Goal: Navigation & Orientation: Find specific page/section

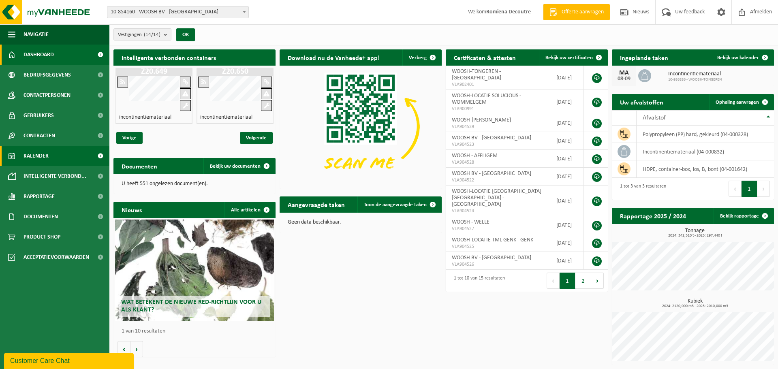
click at [65, 158] on link "Kalender" at bounding box center [54, 156] width 109 height 20
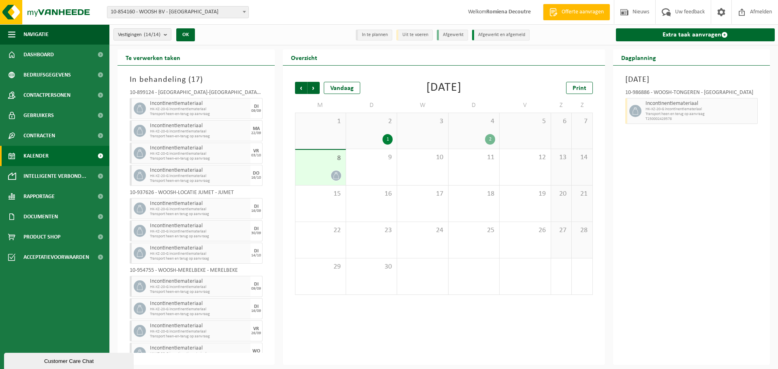
scroll to position [94, 0]
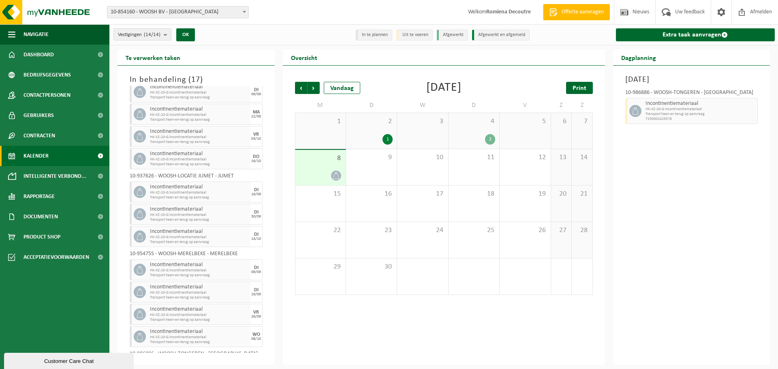
click at [585, 88] on span "Print" at bounding box center [580, 88] width 14 height 6
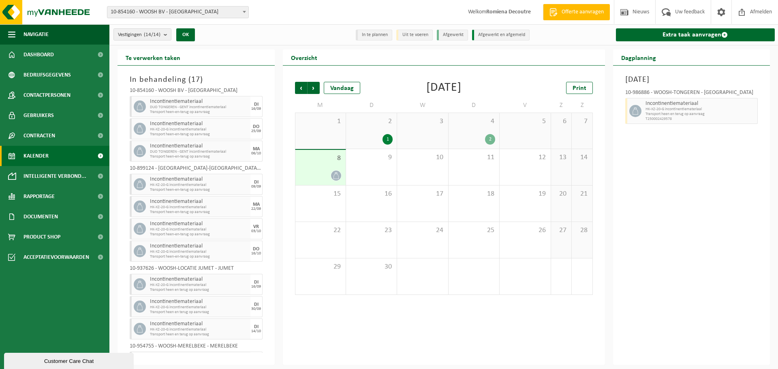
scroll to position [0, 0]
click at [104, 158] on span at bounding box center [100, 156] width 18 height 20
click at [171, 35] on b "submit" at bounding box center [167, 34] width 7 height 11
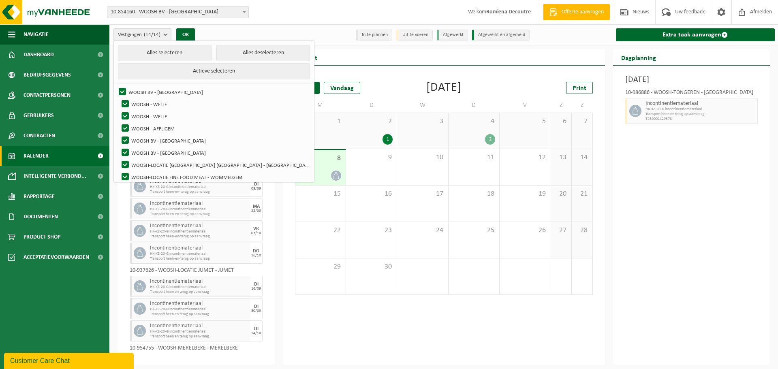
click at [253, 6] on div "Vestiging: 10-854160 - WOOSH BV - GENT 10-930701 - WOOSH - WELLE 10-936504 - WO…" at bounding box center [181, 12] width 160 height 12
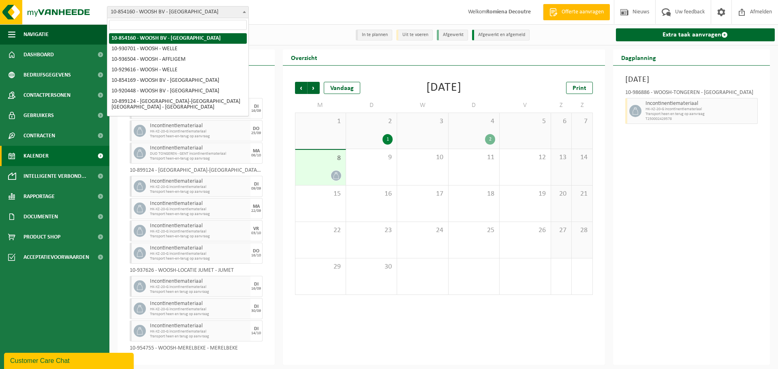
click at [247, 13] on span at bounding box center [244, 11] width 8 height 11
click at [283, 9] on div "Vestiging: 10-854160 - WOOSH BV - GENT 10-930701 - WOOSH - WELLE 10-936504 - WO…" at bounding box center [389, 12] width 778 height 25
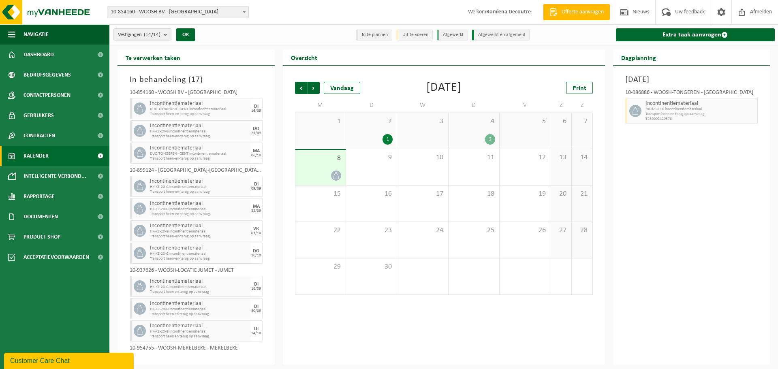
click at [397, 32] on ul "In te plannen Uit te voeren Afgewerkt Afgewerkt en afgemeld" at bounding box center [444, 35] width 180 height 16
click at [58, 180] on span "Intelligente verbond..." at bounding box center [55, 176] width 63 height 20
